Goal: Task Accomplishment & Management: Manage account settings

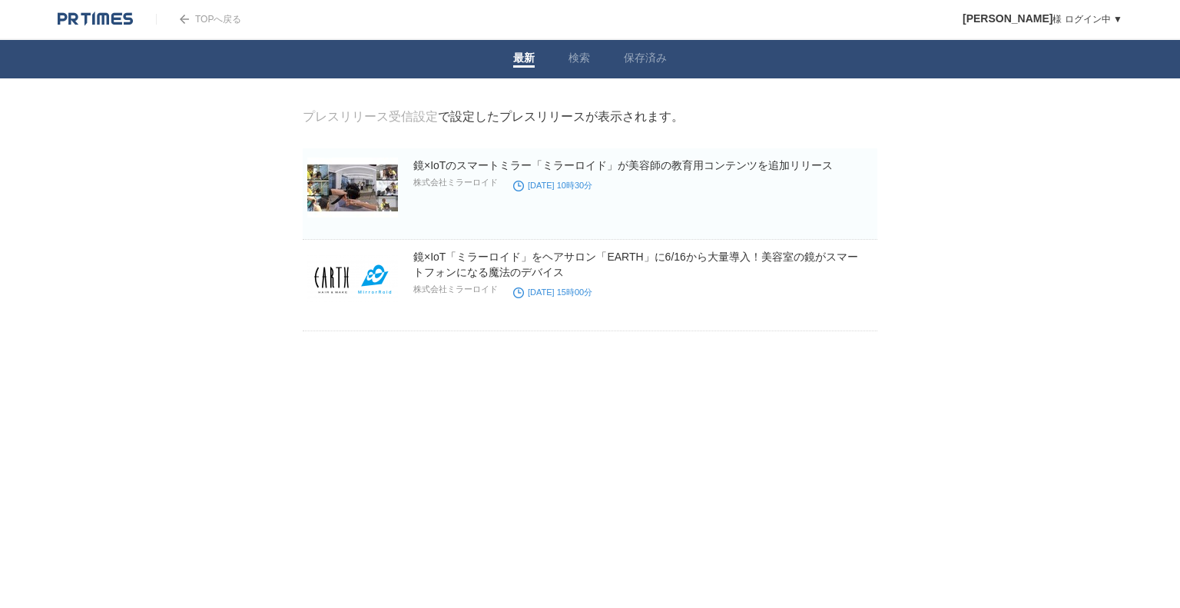
click at [625, 408] on html "TOPへ戻る [PERSON_NAME] ログイン中 ▼ プレスリリース受信設定 フォロー 除外リスト アカウント設定 閲覧履歴 退会手続き PR TIMES…" at bounding box center [590, 204] width 1180 height 408
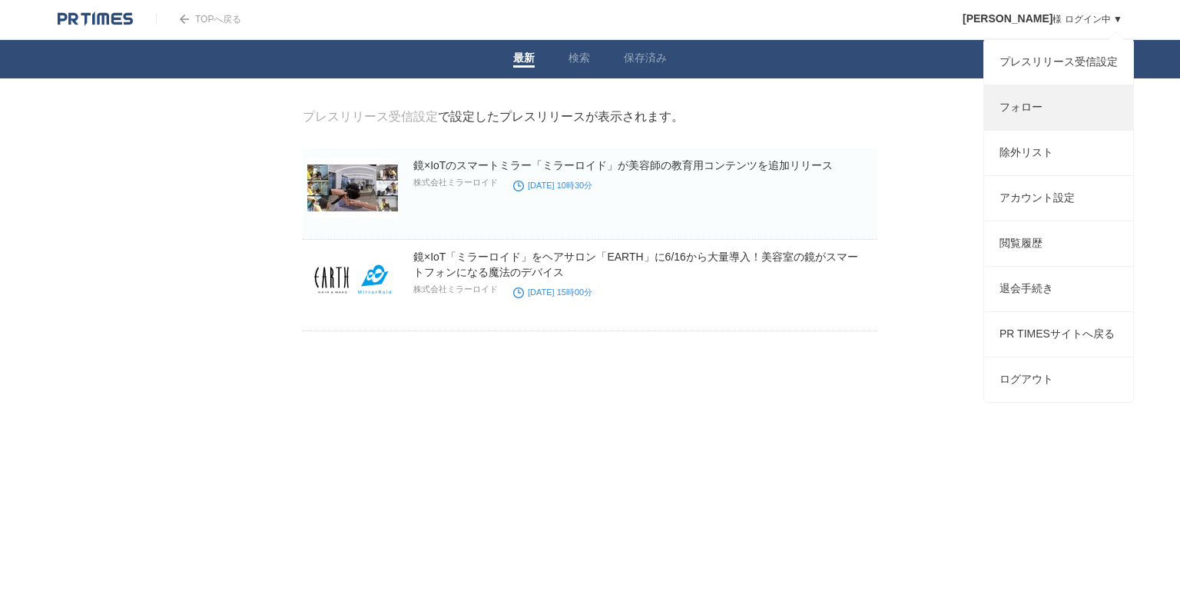
click at [1044, 119] on link "フォロー" at bounding box center [1058, 107] width 149 height 45
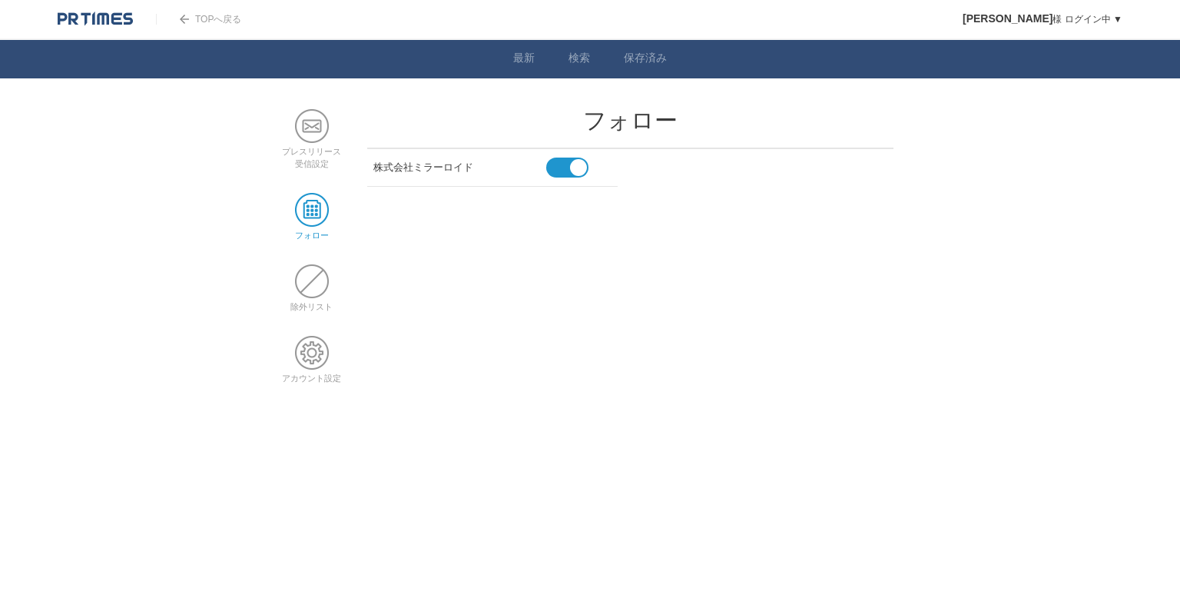
click at [555, 169] on span at bounding box center [560, 167] width 29 height 20
click at [0, 0] on input "checkbox" at bounding box center [0, 0] width 0 height 0
click at [581, 52] on link "検索" at bounding box center [579, 59] width 22 height 16
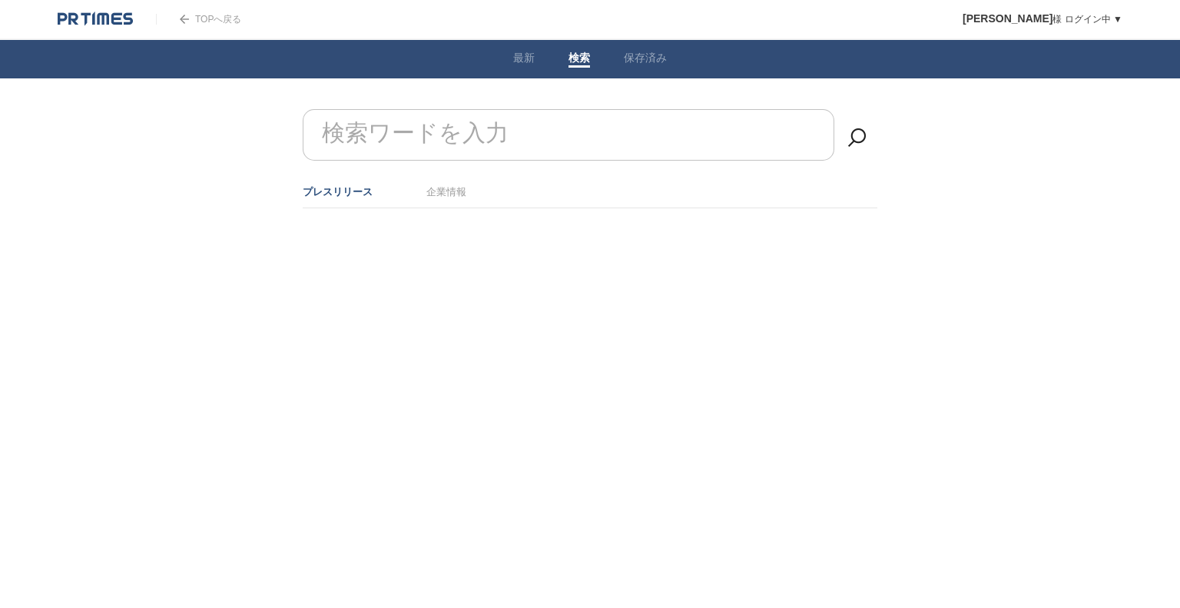
click at [413, 122] on label "検索ワードを入力" at bounding box center [415, 133] width 194 height 39
click at [413, 122] on input "検索ワードを入力" at bounding box center [569, 134] width 532 height 51
click at [554, 149] on input "CooCompany" at bounding box center [569, 134] width 532 height 51
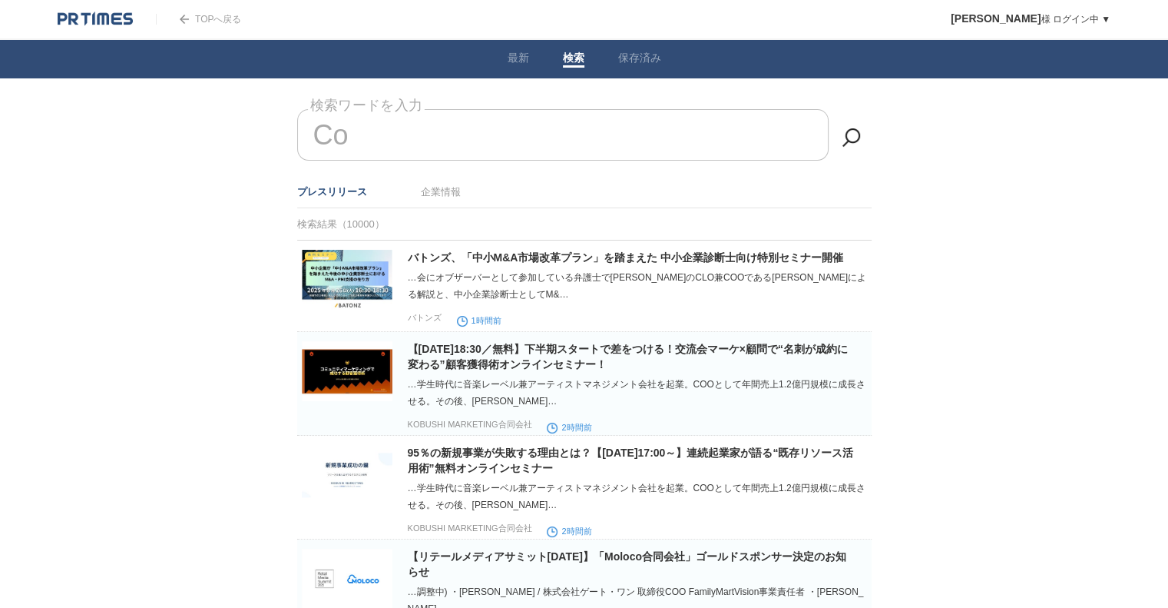
type input "C"
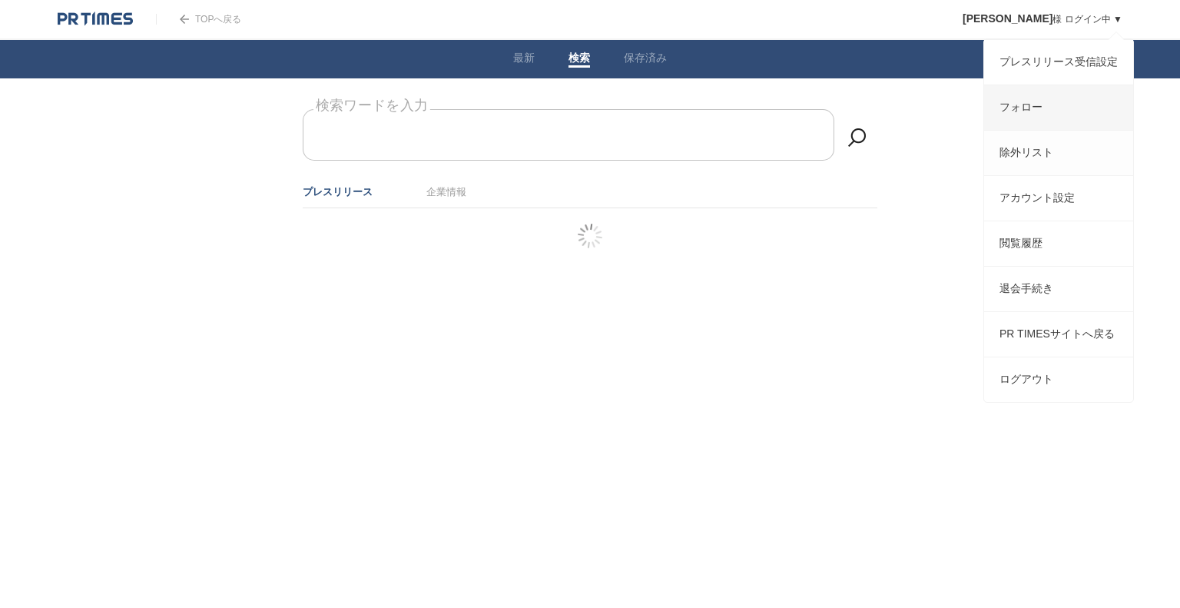
click at [1035, 135] on li "除外リスト" at bounding box center [1058, 152] width 149 height 45
click at [1036, 121] on link "フォロー" at bounding box center [1058, 107] width 149 height 45
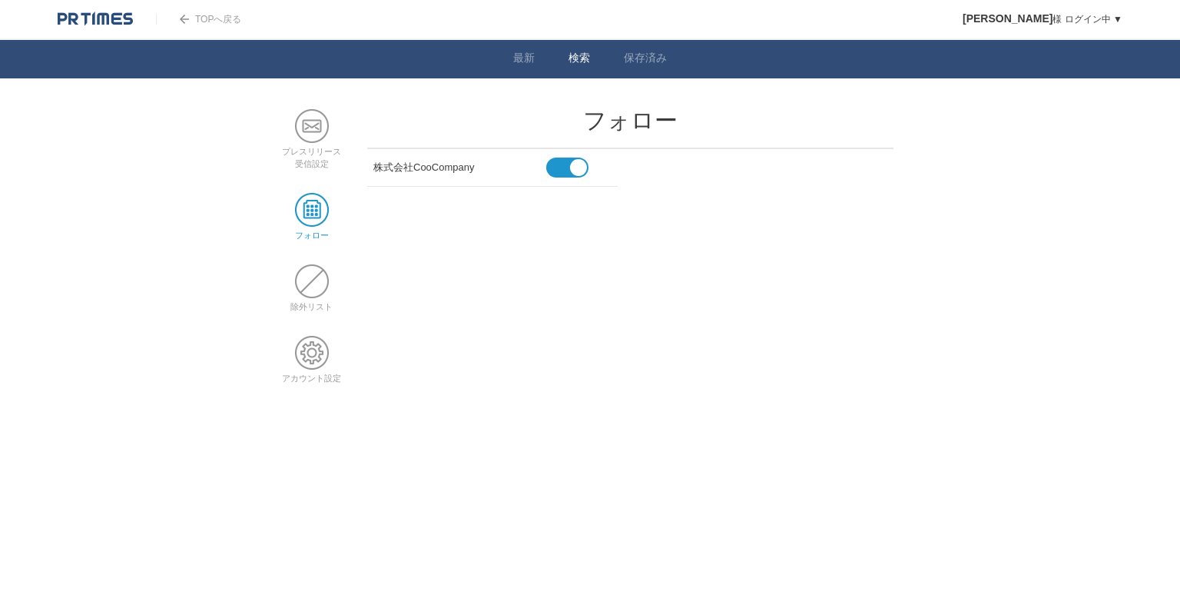
click at [575, 55] on link "検索" at bounding box center [579, 59] width 22 height 16
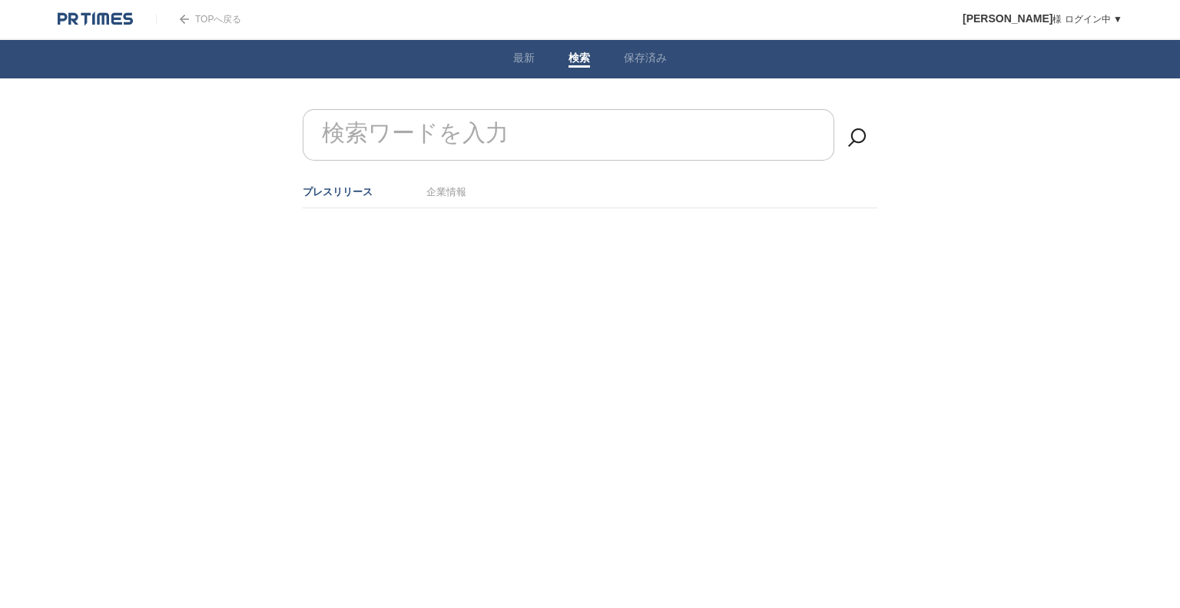
click at [458, 109] on form "検索ワードを入力" at bounding box center [590, 109] width 575 height 0
click at [439, 191] on link "企業情報" at bounding box center [446, 192] width 40 height 12
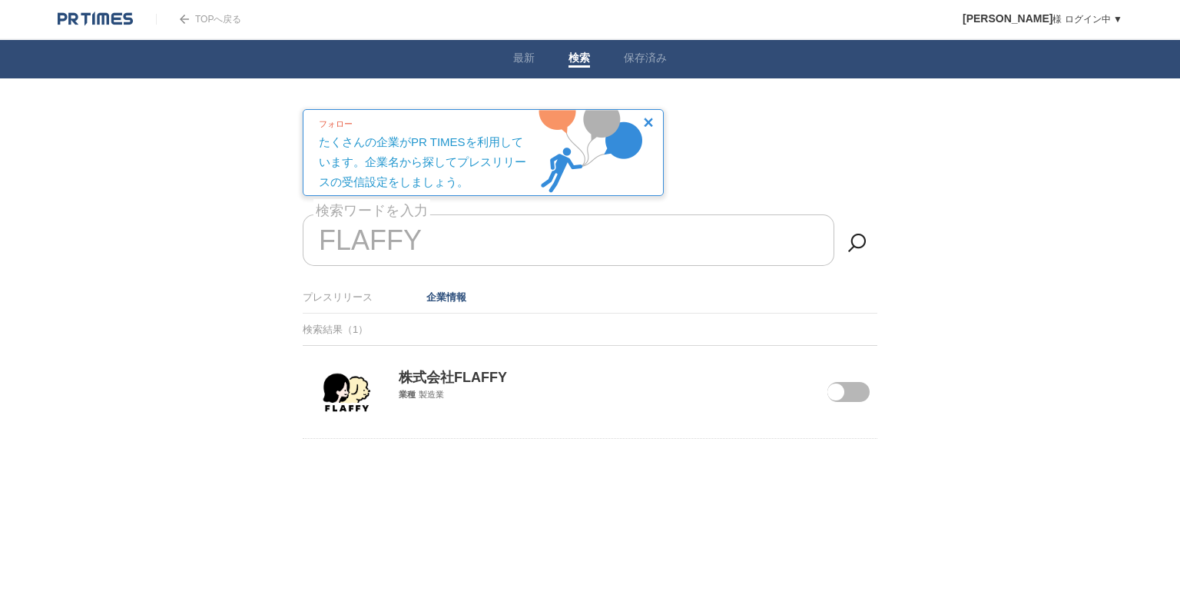
click at [857, 391] on span at bounding box center [837, 402] width 65 height 40
click at [0, 0] on input "checkbox" at bounding box center [0, 0] width 0 height 0
drag, startPoint x: 502, startPoint y: 249, endPoint x: 303, endPoint y: 266, distance: 199.7
click at [303, 266] on div "FLAFFY 検索ワードを入力" at bounding box center [590, 247] width 575 height 67
type input "F"
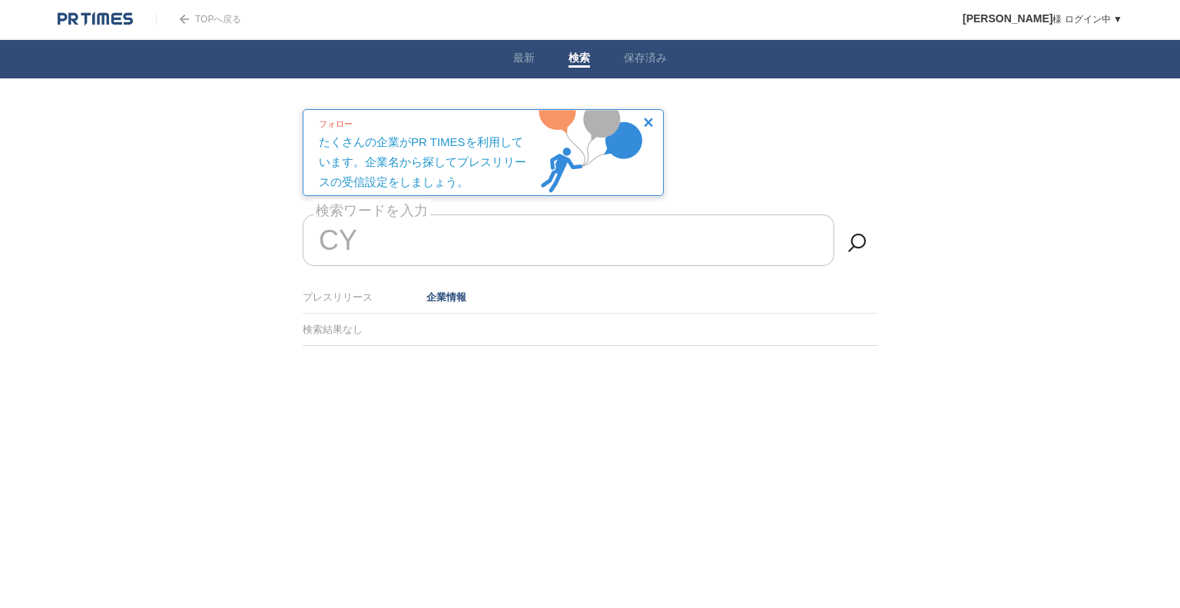
type input "C"
click at [861, 395] on span at bounding box center [837, 402] width 65 height 40
click at [0, 0] on input "checkbox" at bounding box center [0, 0] width 0 height 0
click at [456, 236] on input "サインド" at bounding box center [569, 239] width 532 height 51
type input "サ"
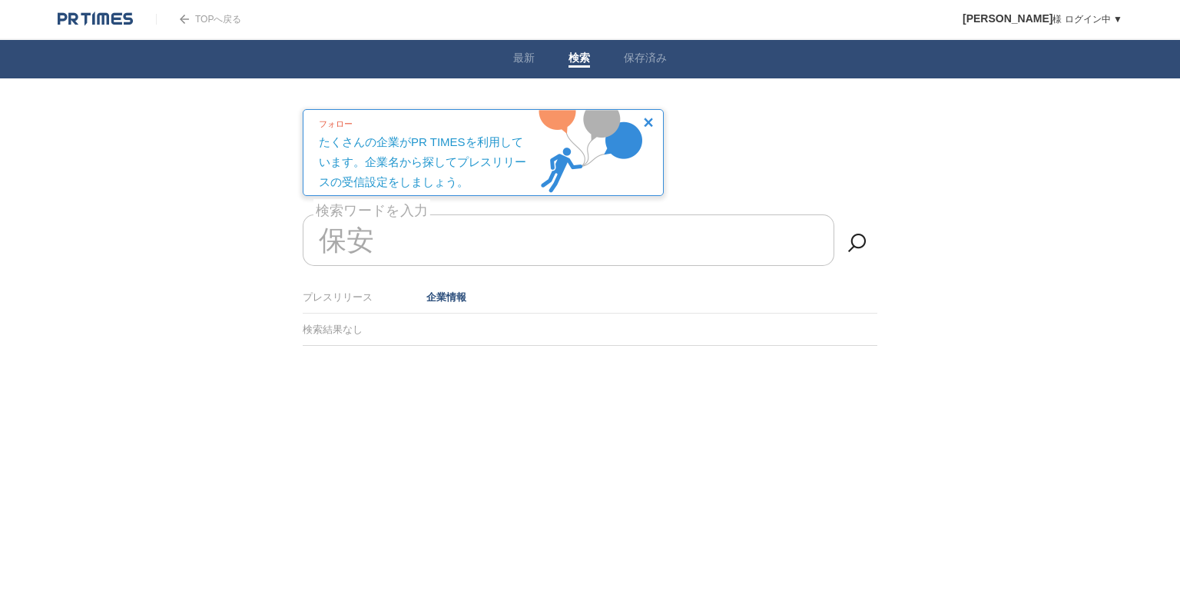
type input "保"
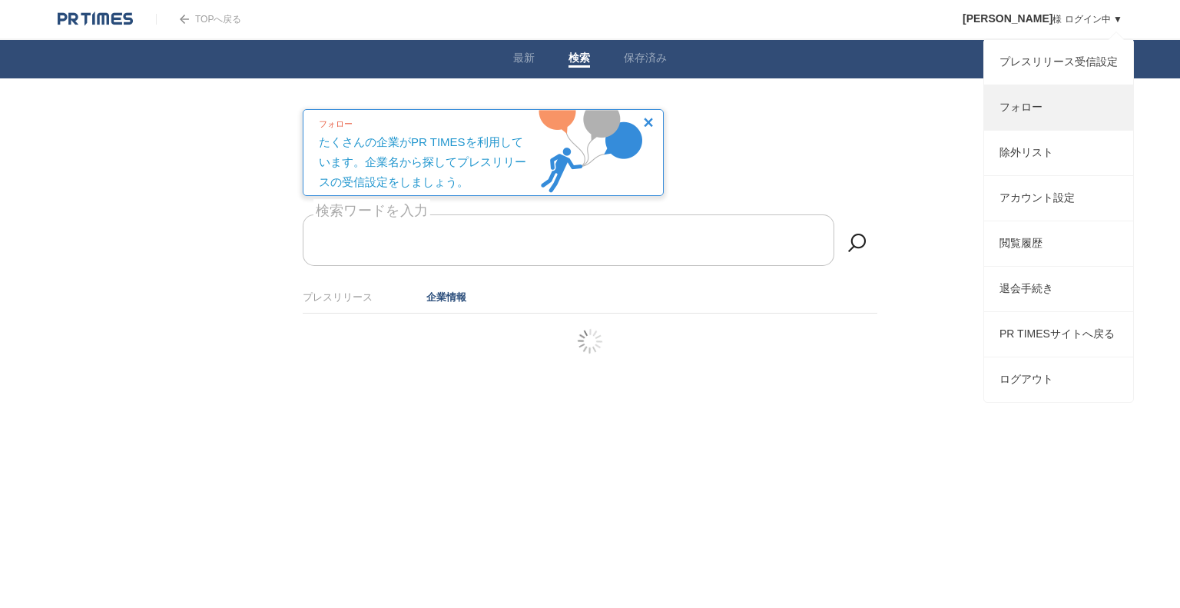
click at [1034, 121] on link "フォロー" at bounding box center [1058, 107] width 149 height 45
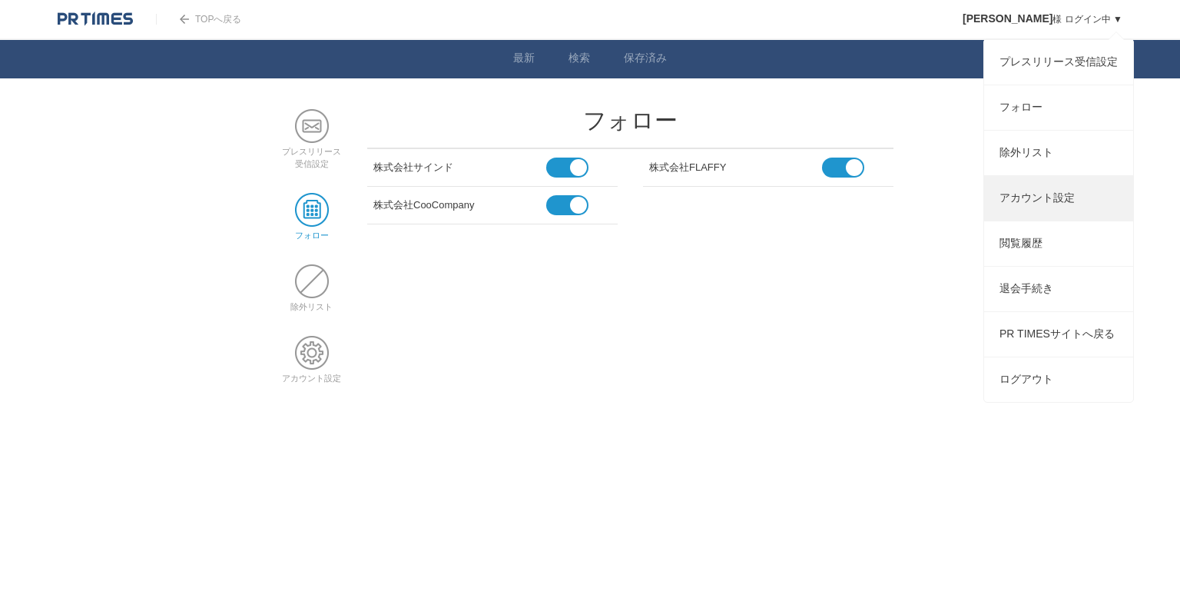
click at [1049, 200] on link "アカウント設定" at bounding box center [1058, 198] width 149 height 45
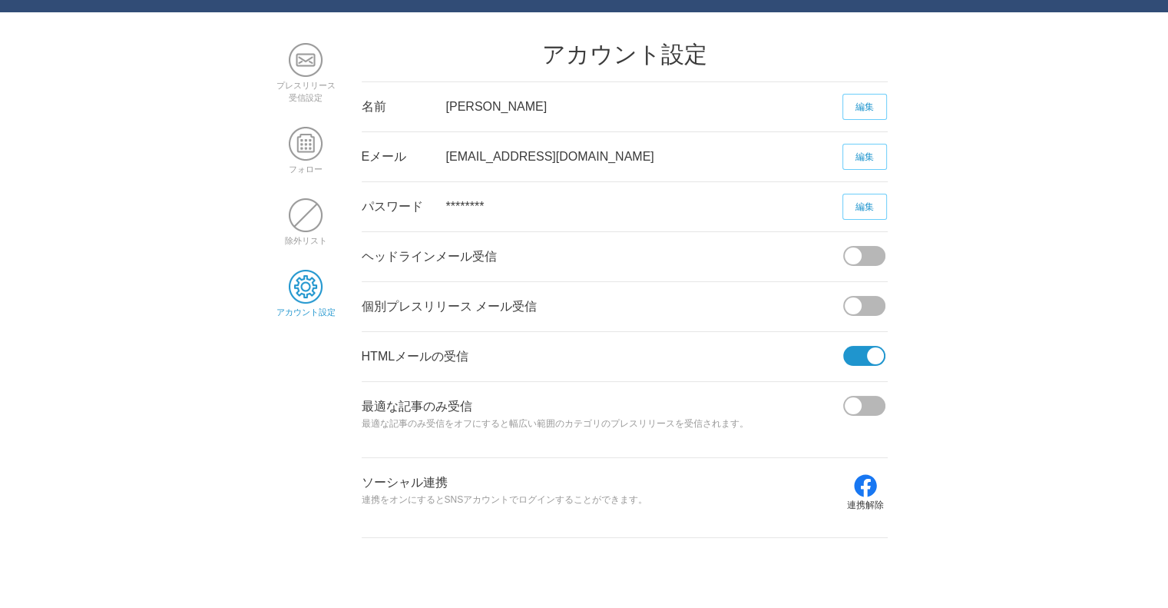
scroll to position [109, 0]
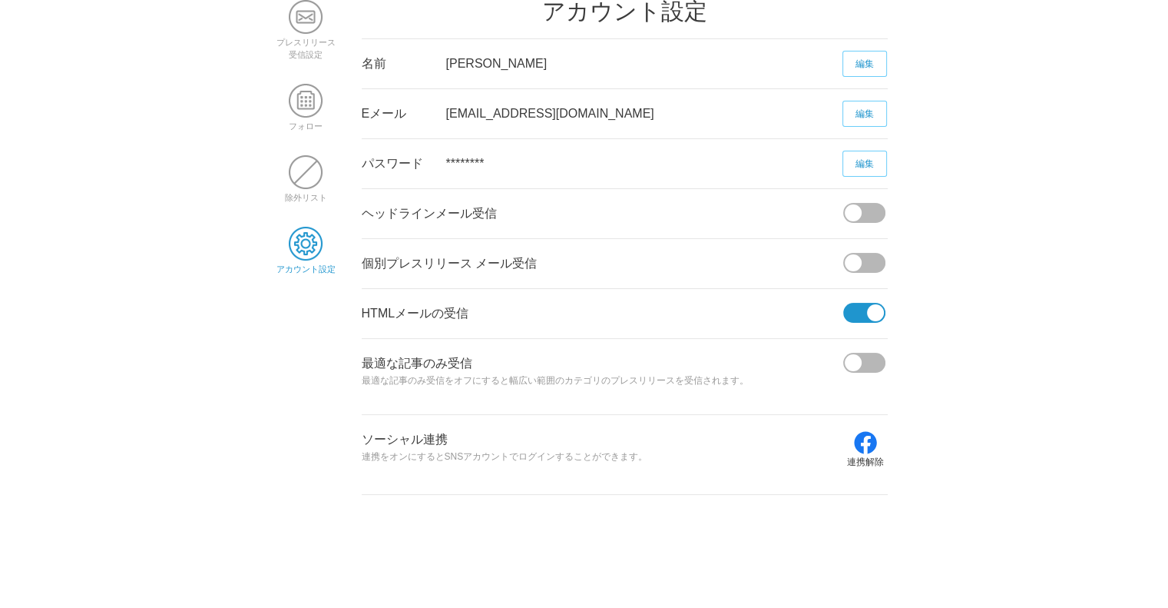
click at [867, 210] on span at bounding box center [869, 213] width 32 height 20
click at [0, 0] on input "checkbox" at bounding box center [0, 0] width 0 height 0
click at [878, 261] on span at bounding box center [869, 263] width 32 height 20
click at [0, 0] on input "checkbox" at bounding box center [0, 0] width 0 height 0
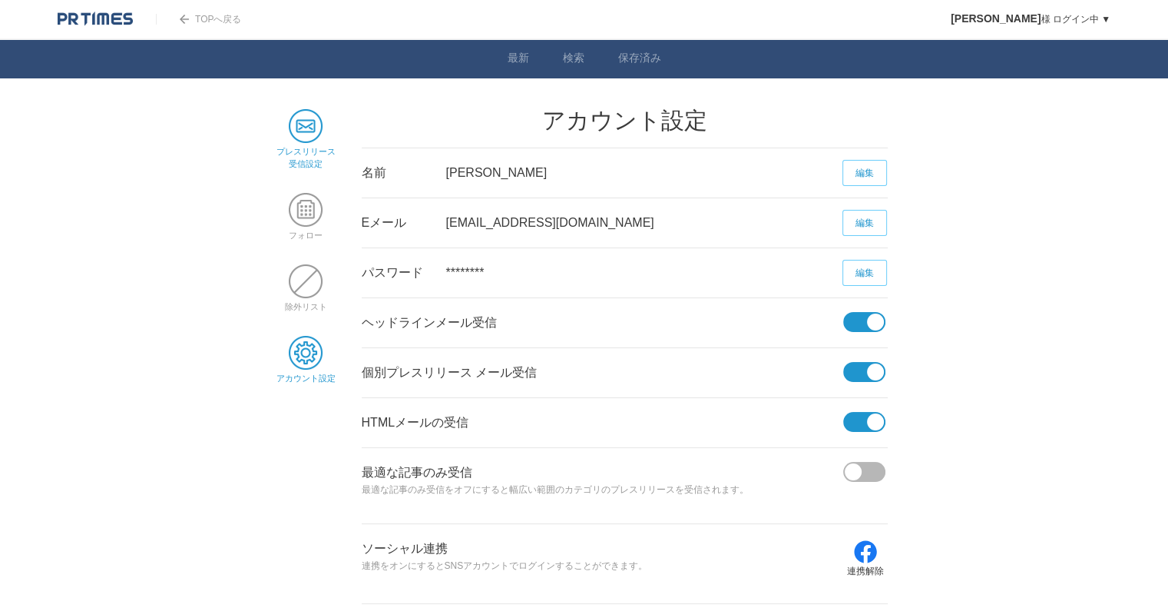
click at [309, 125] on span at bounding box center [306, 126] width 34 height 34
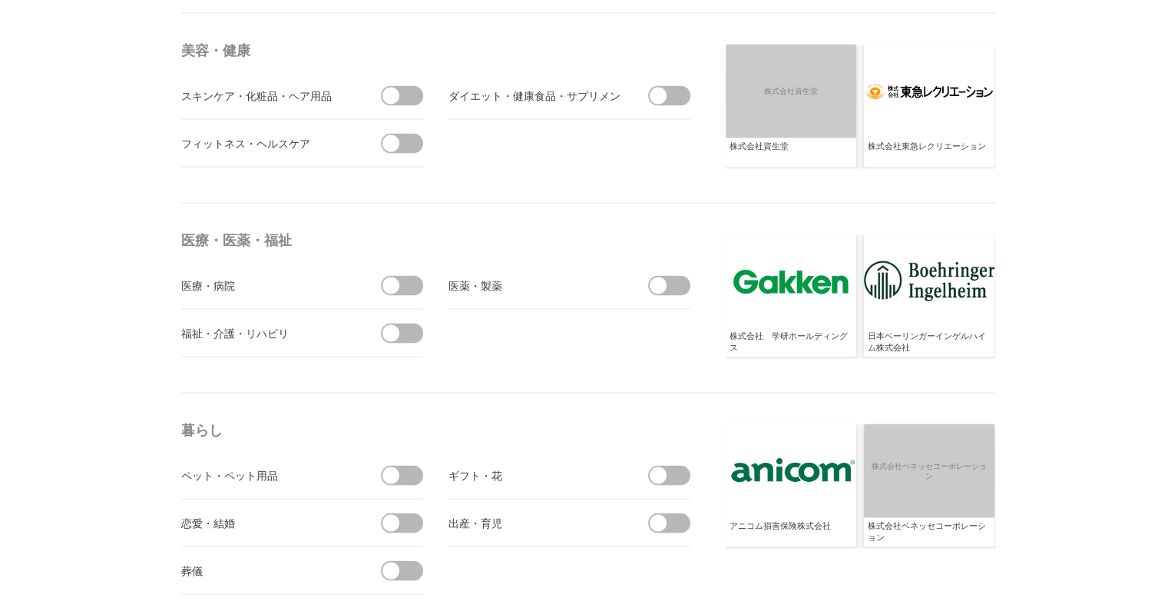
scroll to position [2975, 0]
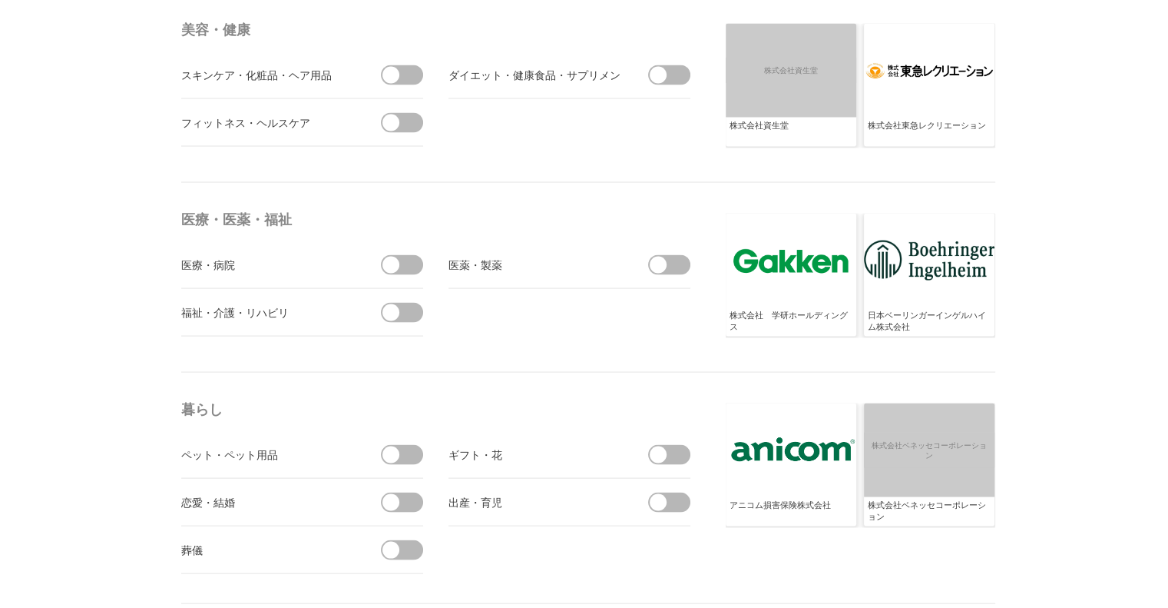
click at [405, 452] on span at bounding box center [407, 455] width 32 height 20
click at [0, 0] on input "checkbox" at bounding box center [0, 0] width 0 height 0
click at [412, 113] on span at bounding box center [407, 123] width 32 height 20
click at [0, 0] on input "checkbox" at bounding box center [0, 0] width 0 height 0
click at [410, 67] on span at bounding box center [407, 75] width 32 height 20
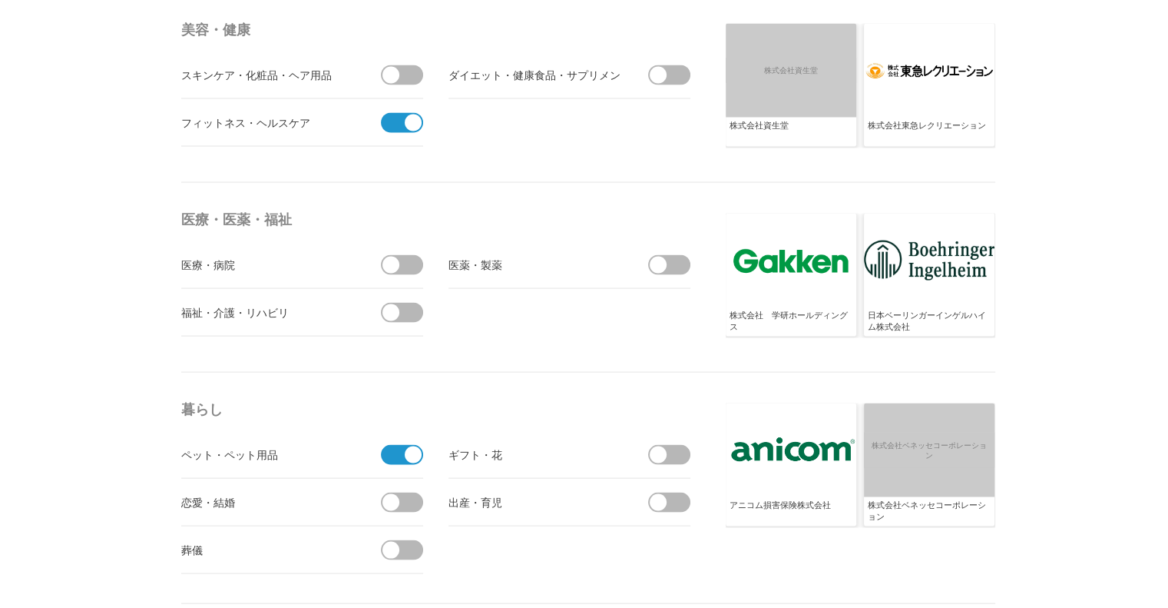
click at [0, 0] on input "checkbox" at bounding box center [0, 0] width 0 height 0
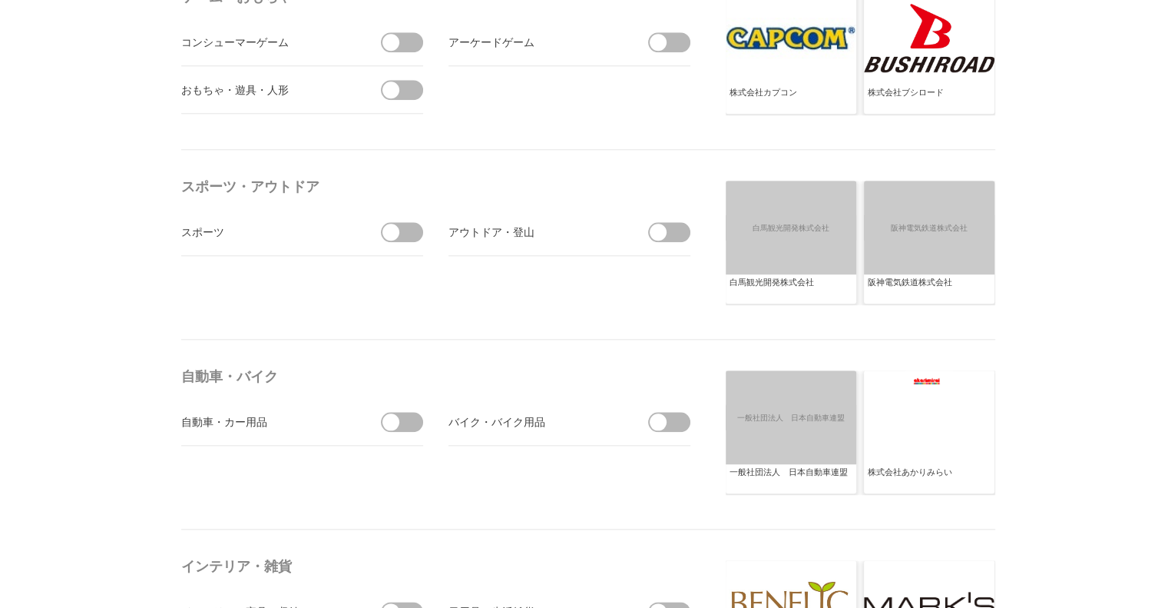
scroll to position [1602, 0]
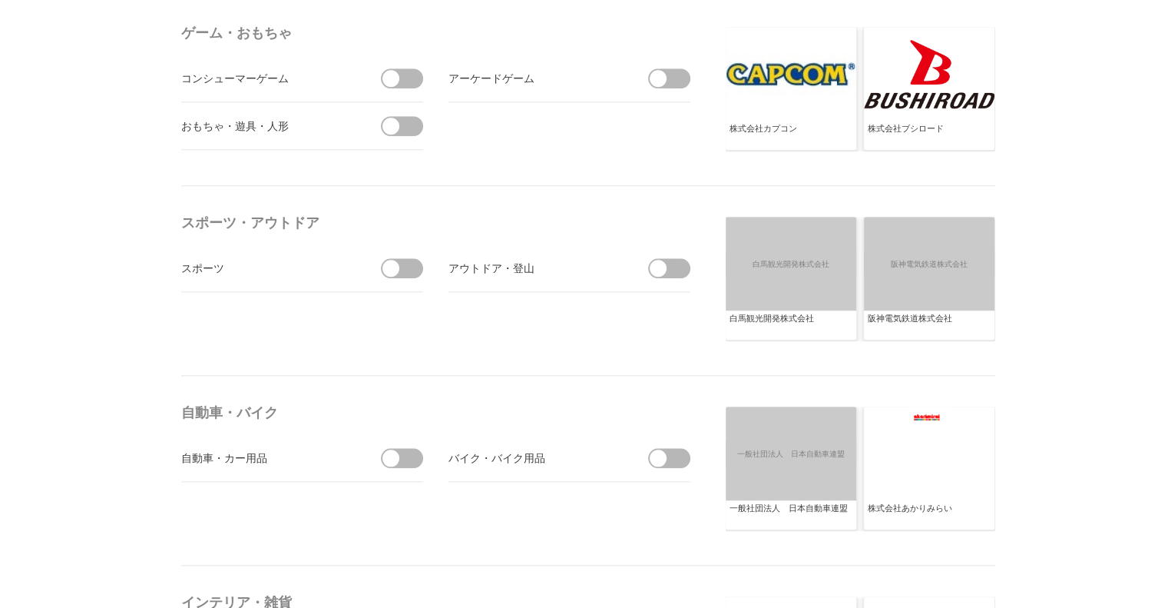
click at [403, 260] on span at bounding box center [407, 268] width 32 height 20
click at [0, 0] on input "checkbox" at bounding box center [0, 0] width 0 height 0
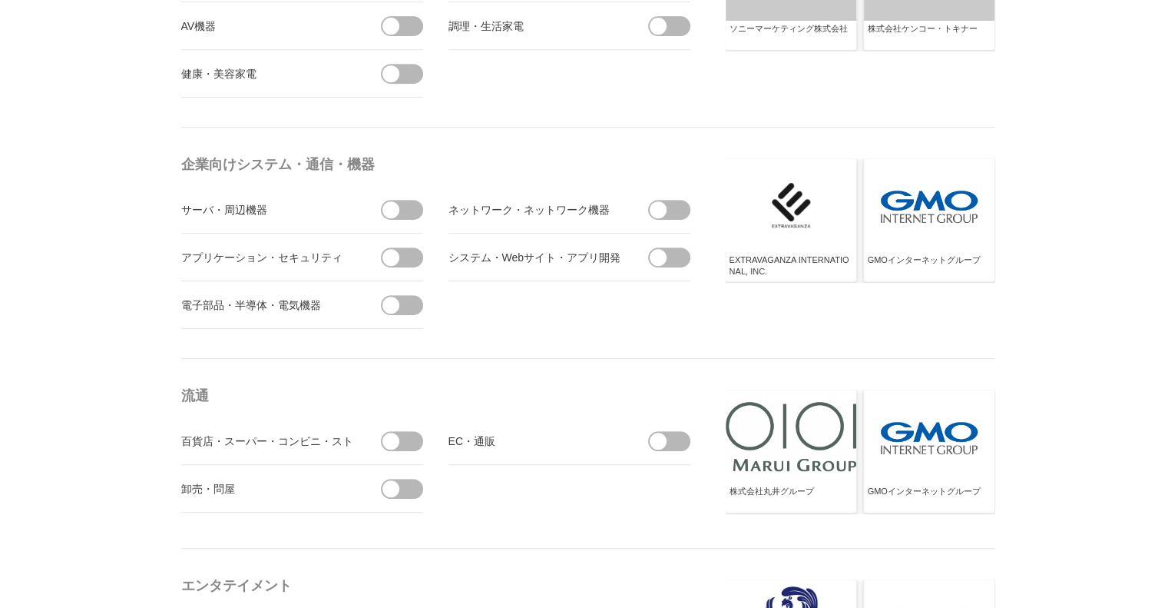
scroll to position [681, 0]
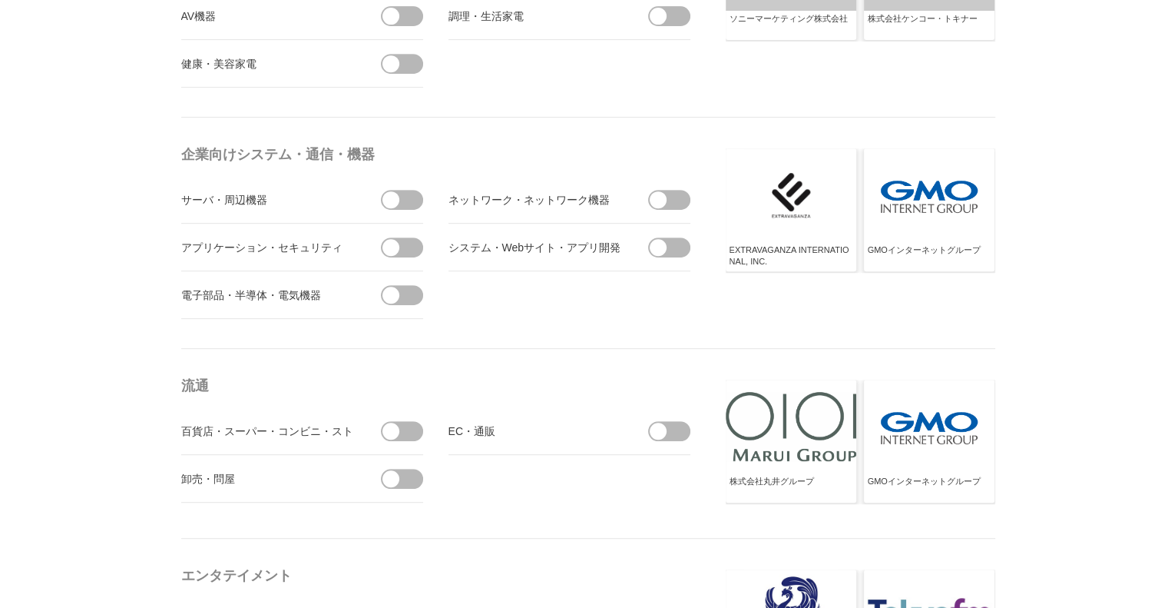
click at [416, 61] on span at bounding box center [407, 64] width 32 height 20
click at [0, 0] on input "checkbox" at bounding box center [0, 0] width 0 height 0
click at [416, 61] on span at bounding box center [413, 63] width 17 height 17
click at [0, 0] on input "受信しない" at bounding box center [0, 0] width 0 height 0
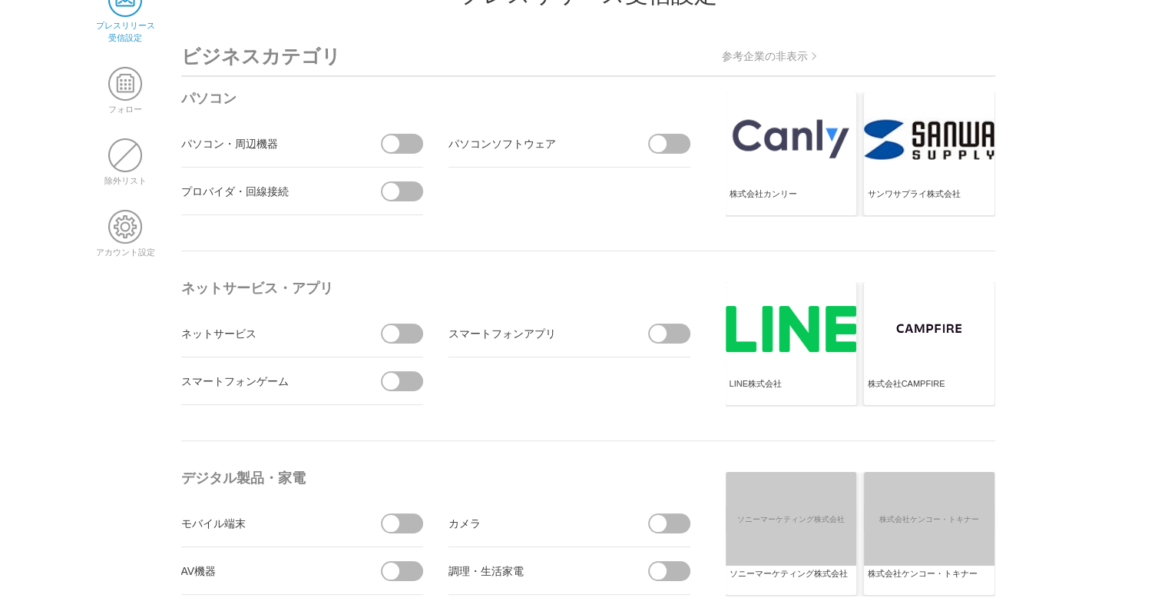
scroll to position [0, 0]
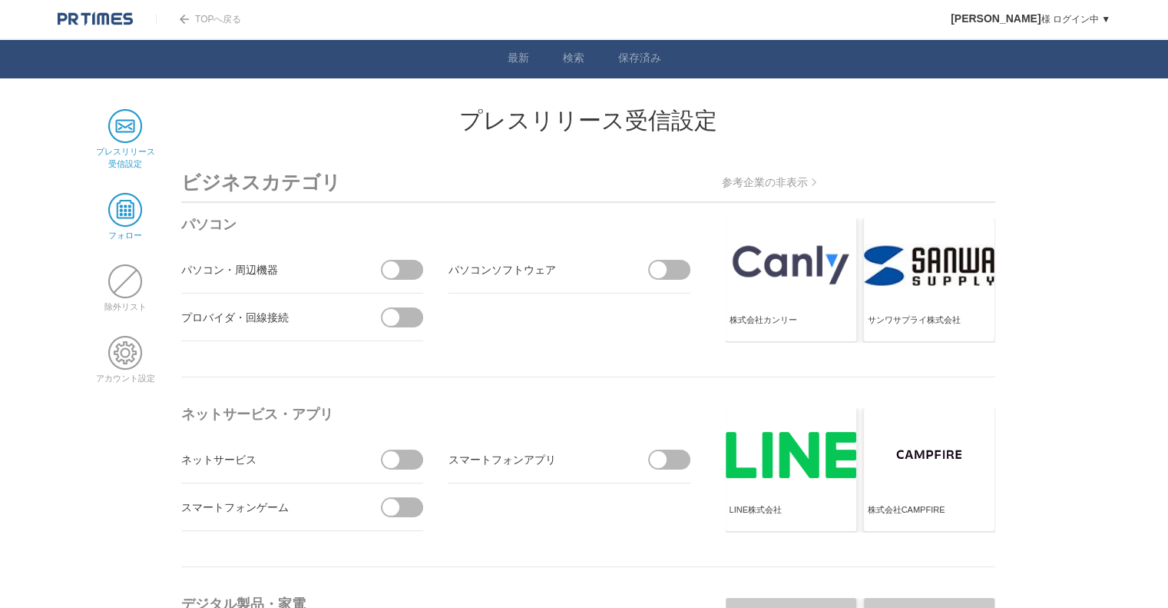
click at [133, 206] on span at bounding box center [125, 210] width 34 height 34
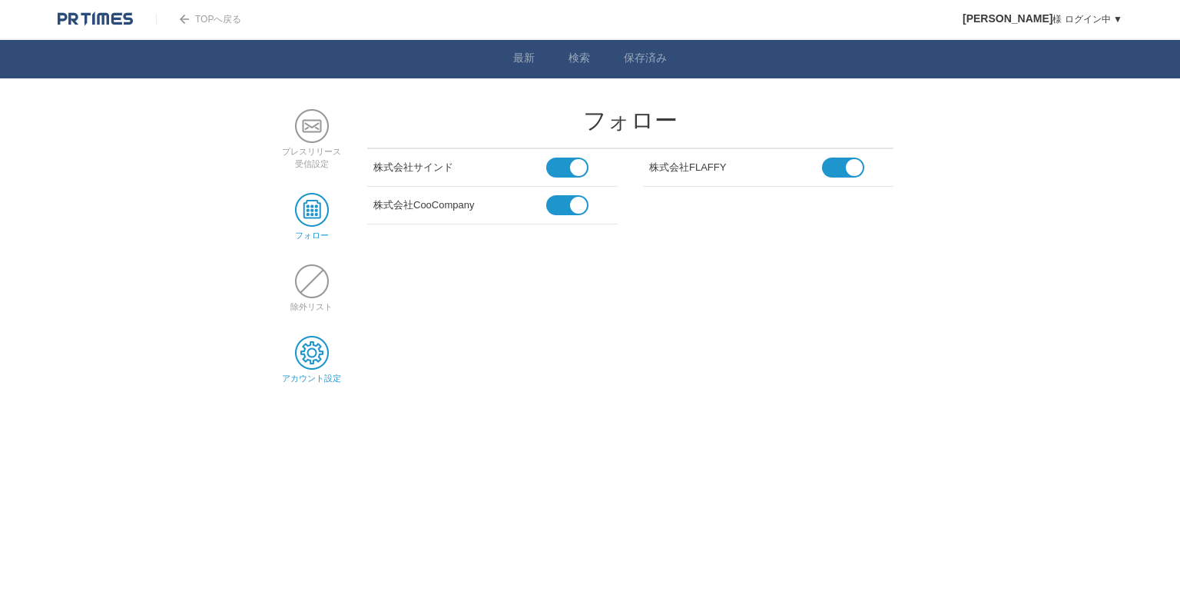
click at [316, 342] on span at bounding box center [312, 353] width 34 height 34
